Goal: Task Accomplishment & Management: Manage account settings

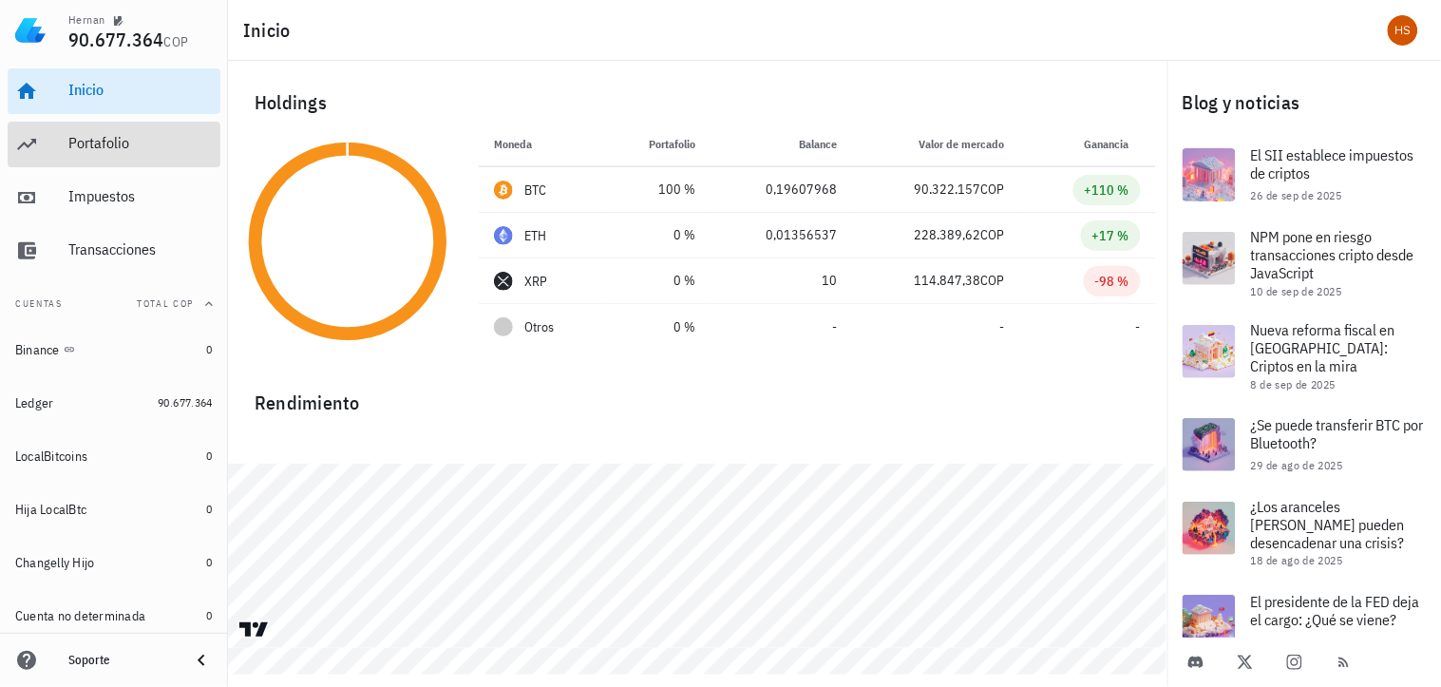
click at [102, 141] on div "Portafolio" at bounding box center [140, 143] width 144 height 18
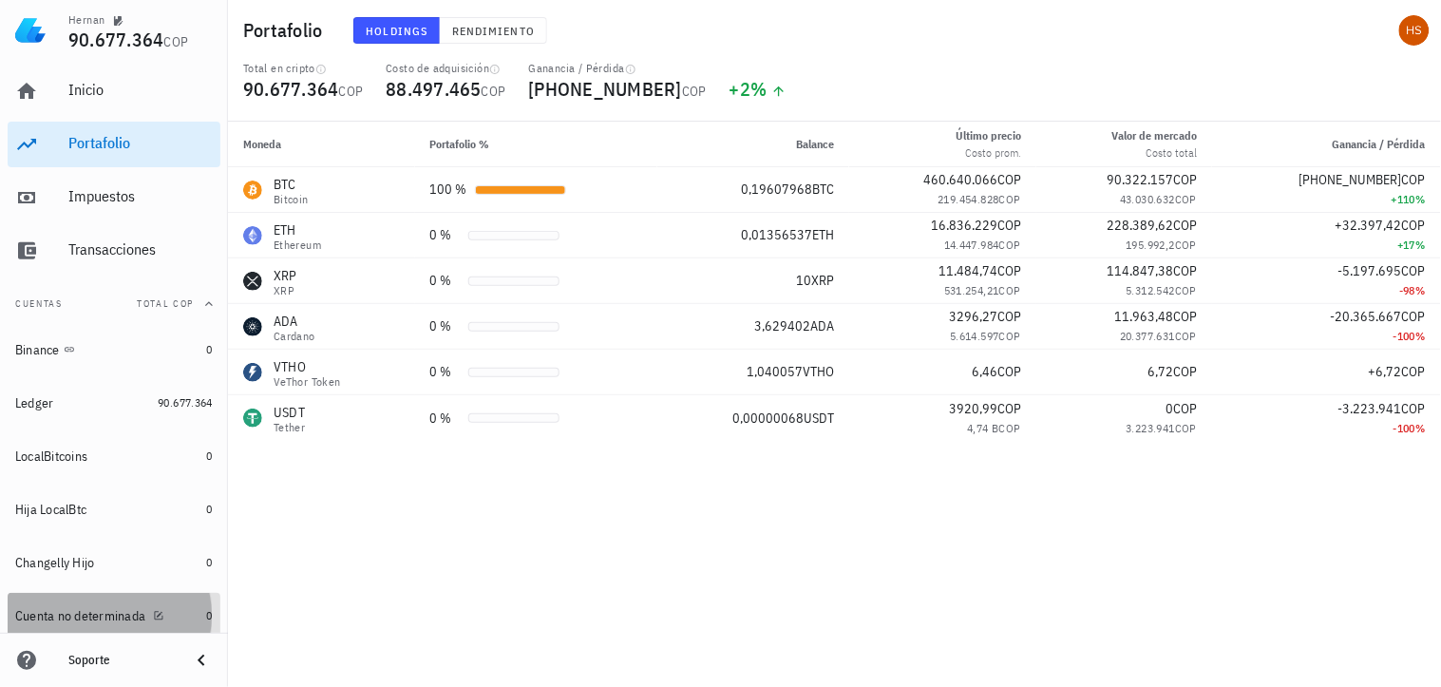
click at [116, 611] on div "Cuenta no determinada" at bounding box center [80, 616] width 130 height 16
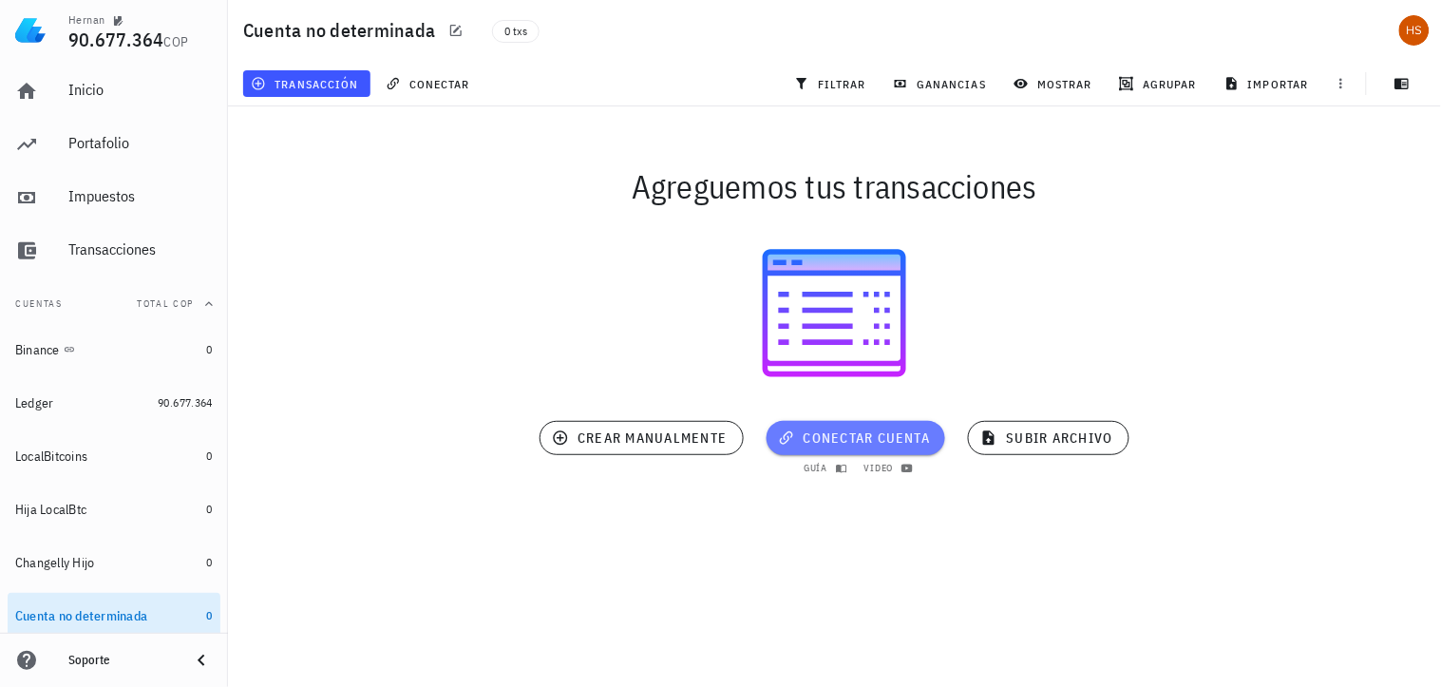
click at [874, 434] on span "conectar cuenta" at bounding box center [856, 437] width 149 height 17
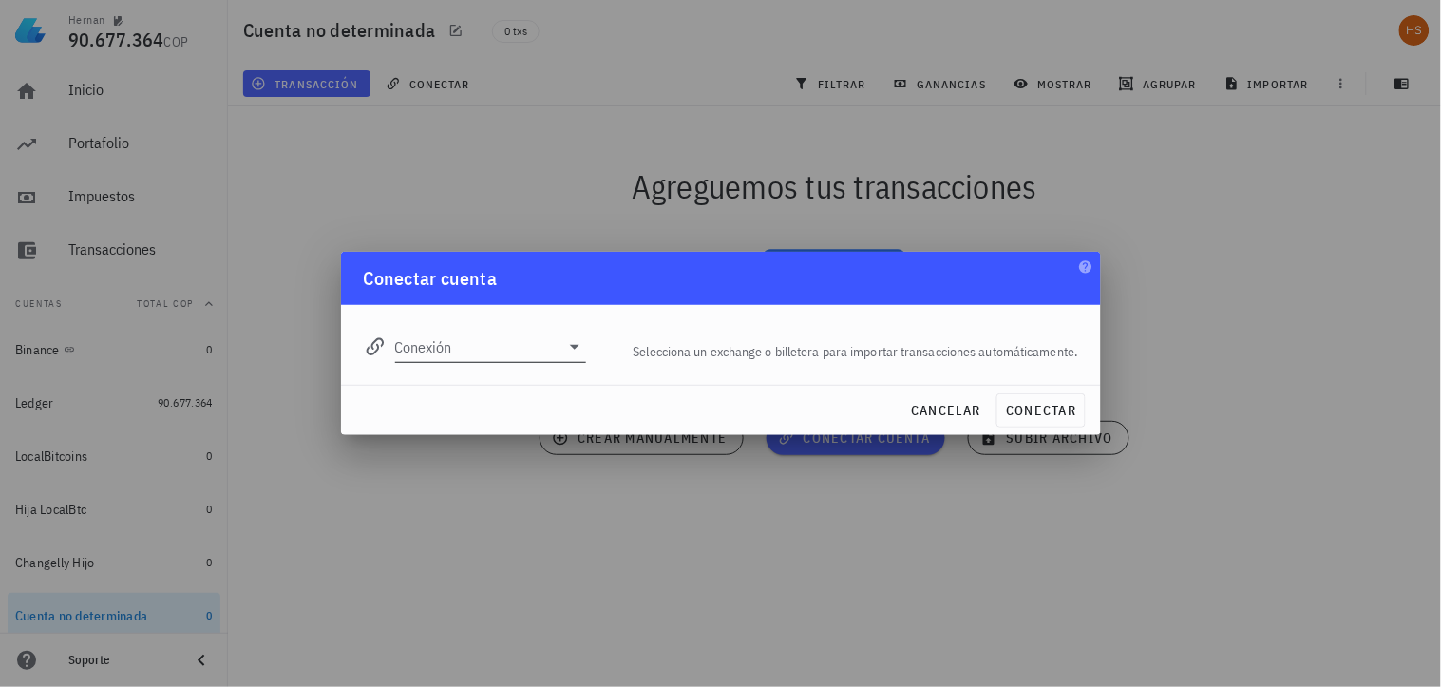
click at [572, 349] on icon at bounding box center [574, 346] width 23 height 23
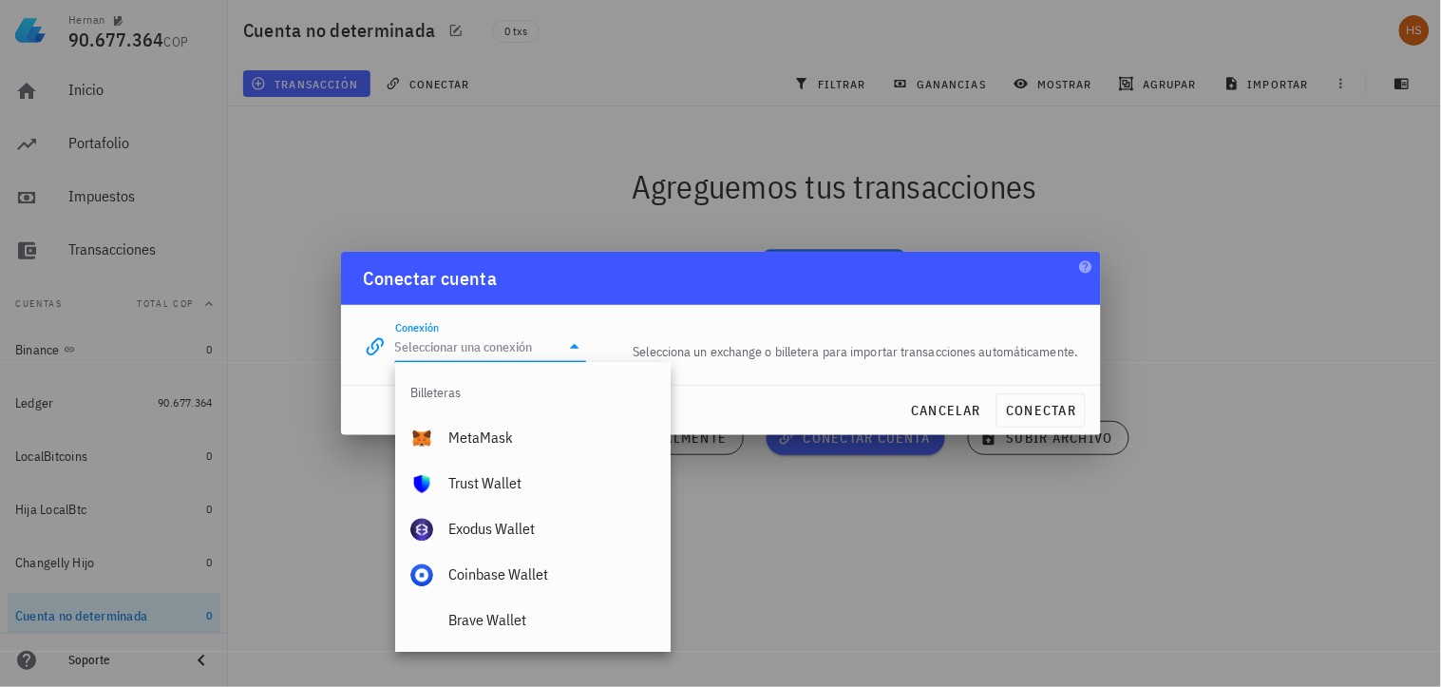
scroll to position [1267, 0]
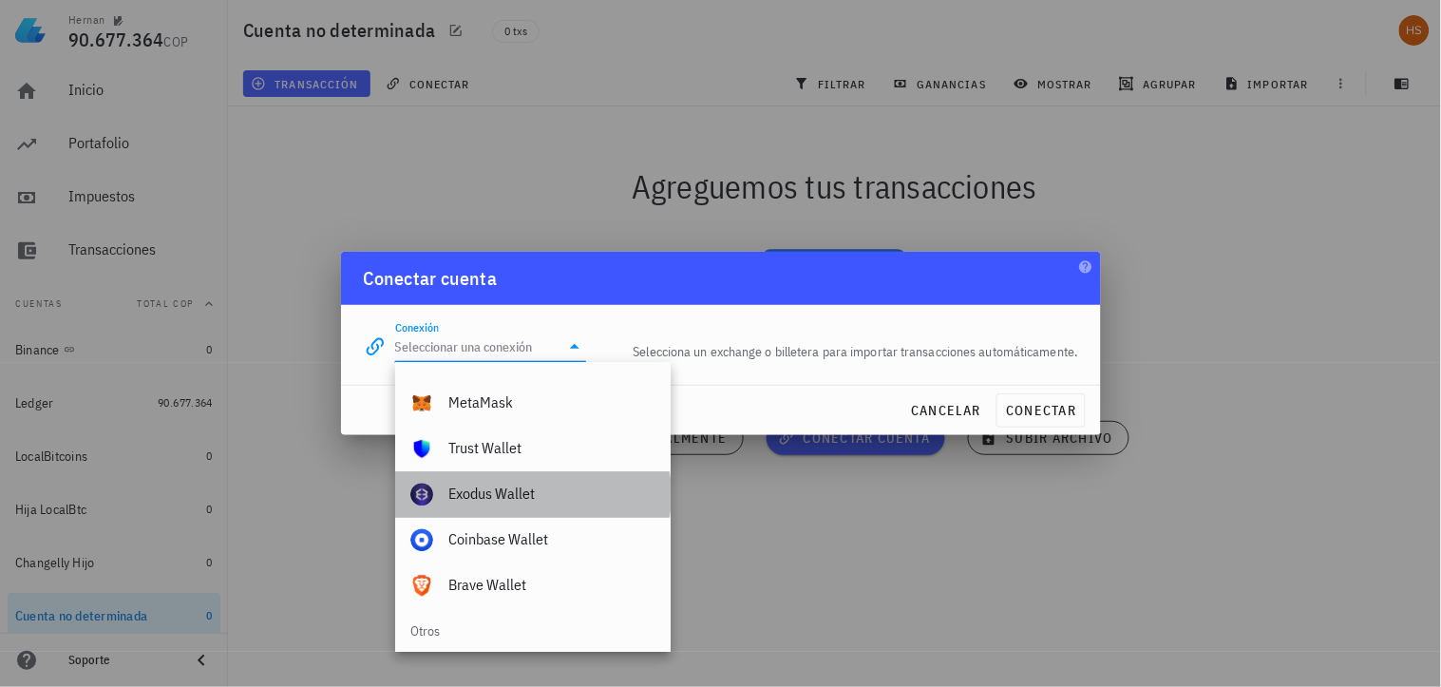
click at [565, 506] on div "Exodus Wallet" at bounding box center [552, 494] width 207 height 41
type input "Exodus Wallet"
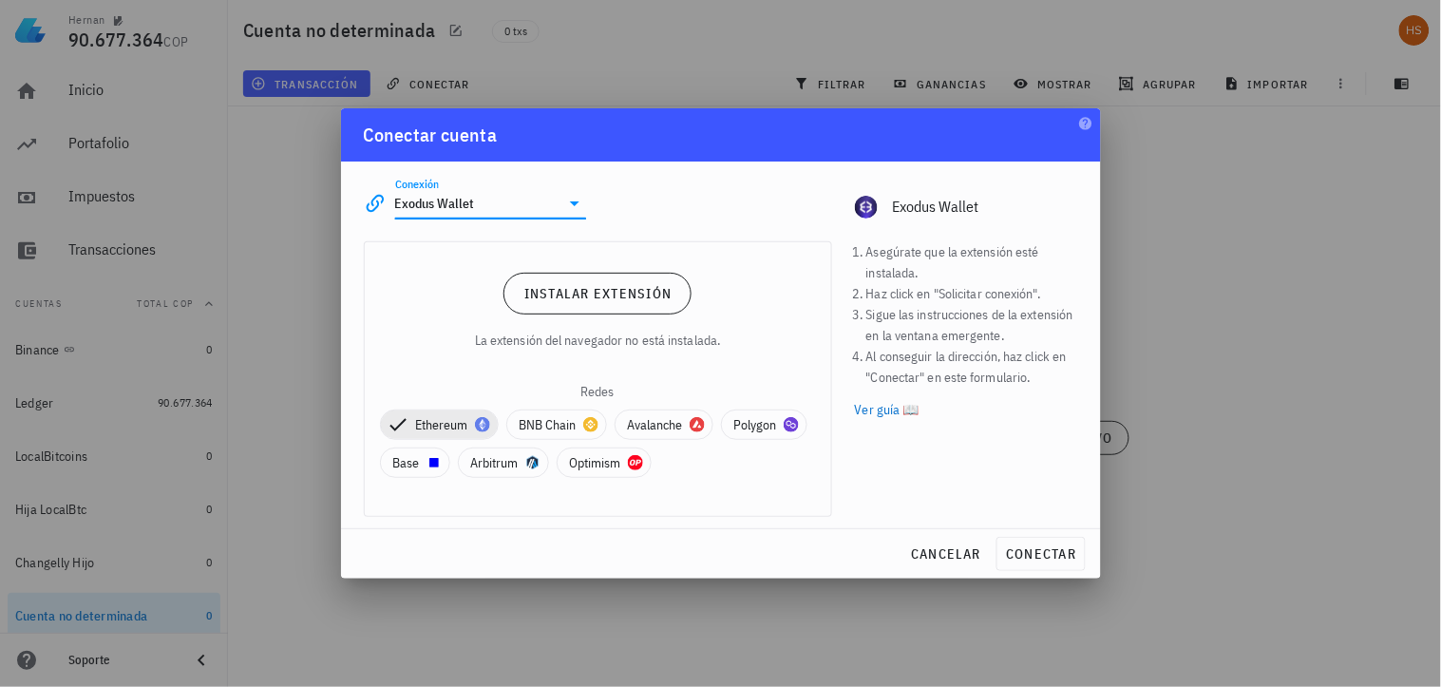
click at [889, 405] on link "Ver guía 📖" at bounding box center [966, 409] width 223 height 21
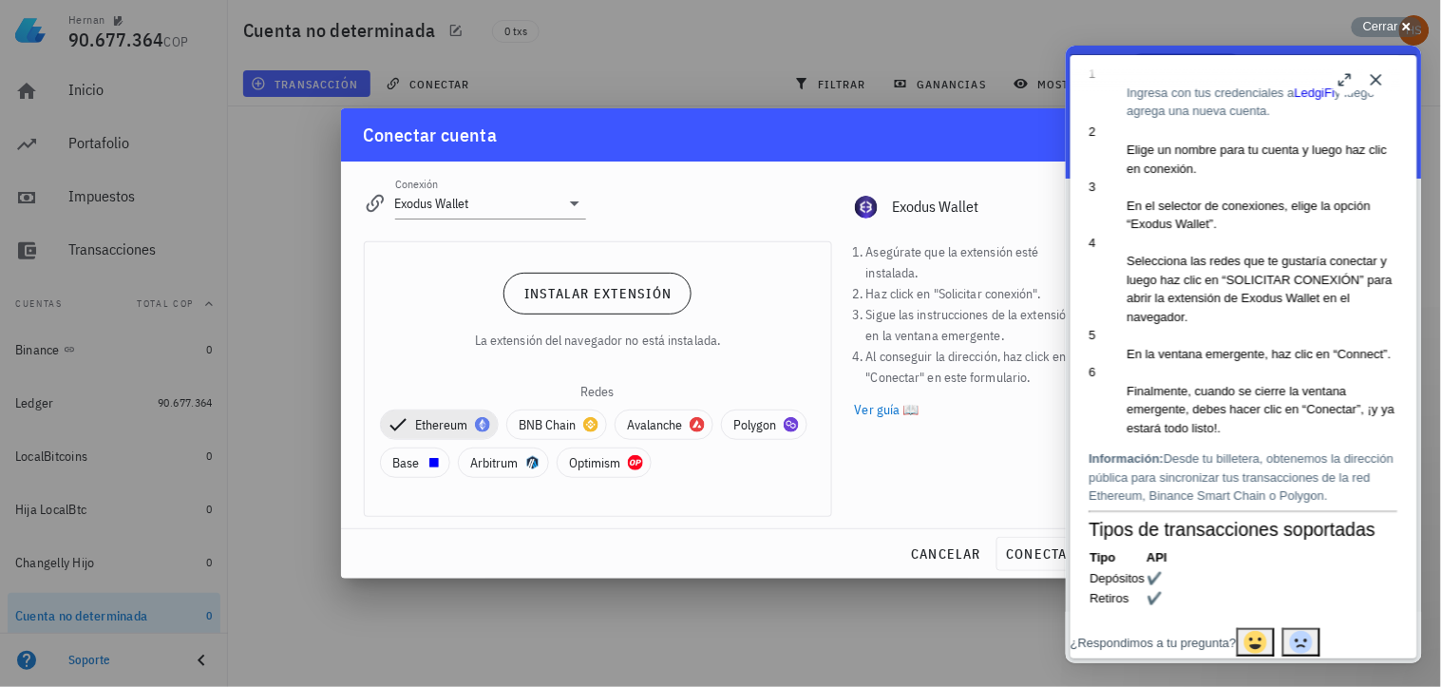
scroll to position [549, 0]
click at [1156, 635] on span "¿Respondimos a tu pregunta?" at bounding box center [1153, 642] width 166 height 14
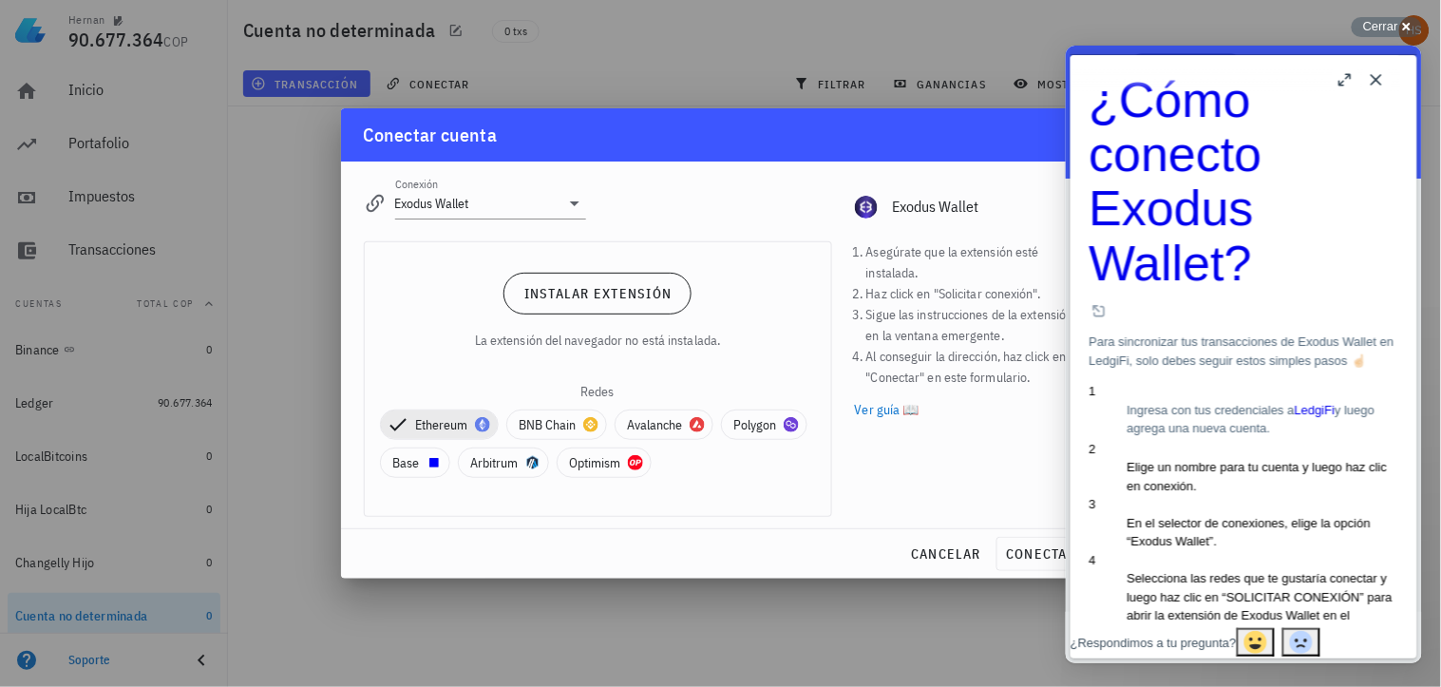
scroll to position [0, 0]
click at [907, 547] on button "cancelar" at bounding box center [946, 554] width 86 height 34
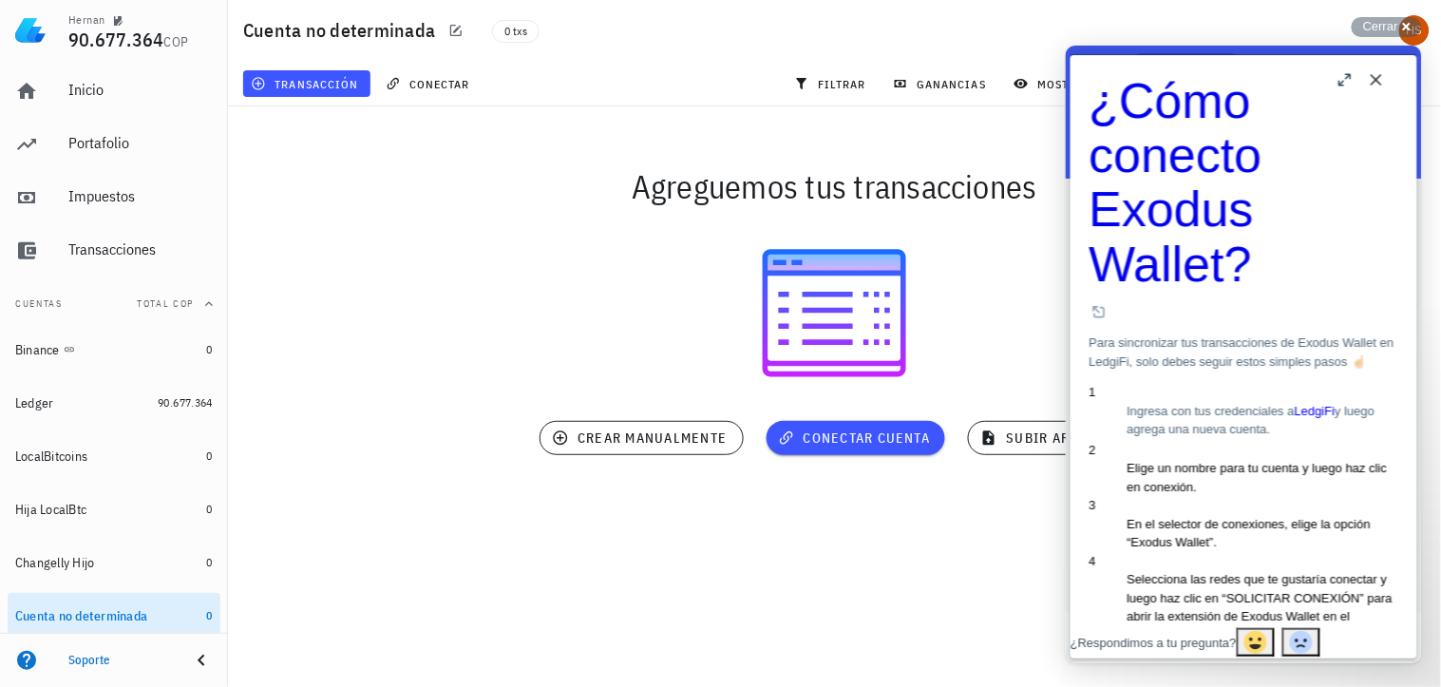
click at [1386, 84] on button "Close" at bounding box center [1376, 79] width 30 height 30
